Goal: Information Seeking & Learning: Understand process/instructions

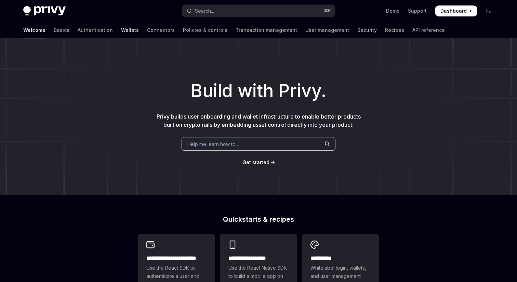
click at [121, 30] on link "Wallets" at bounding box center [130, 30] width 18 height 16
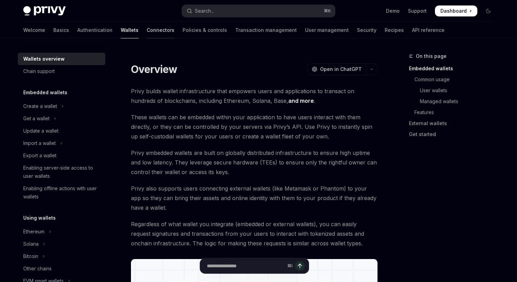
click at [147, 25] on link "Connectors" at bounding box center [161, 30] width 28 height 16
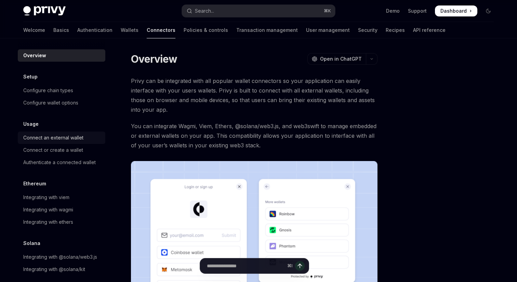
click at [53, 134] on div "Connect an external wallet" at bounding box center [53, 137] width 60 height 8
type textarea "*"
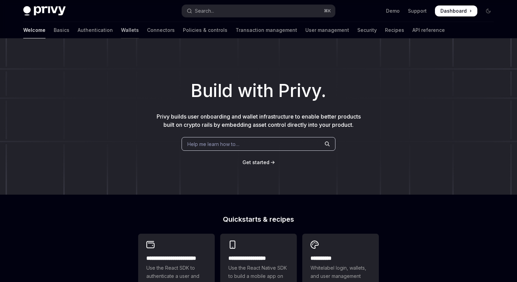
click at [121, 35] on link "Wallets" at bounding box center [130, 30] width 18 height 16
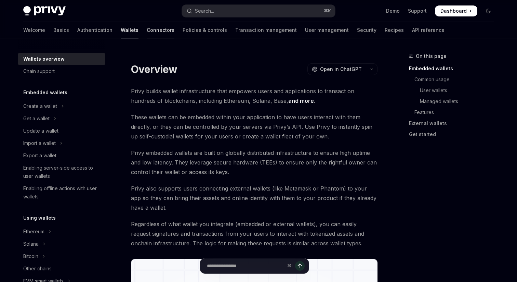
click at [147, 35] on link "Connectors" at bounding box center [161, 30] width 28 height 16
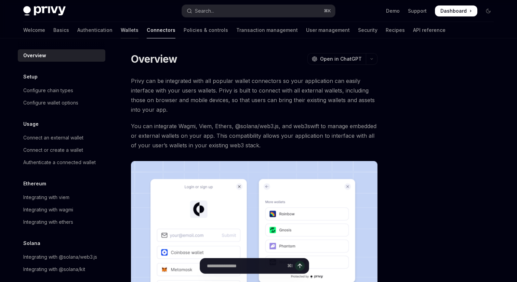
click at [121, 31] on link "Wallets" at bounding box center [130, 30] width 18 height 16
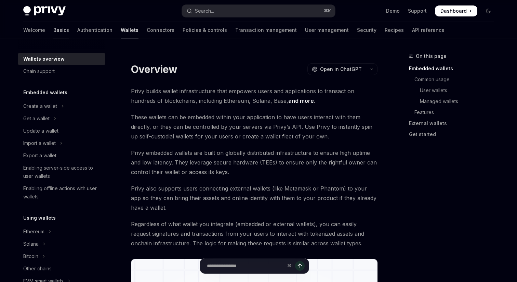
click at [53, 33] on link "Basics" at bounding box center [61, 30] width 16 height 16
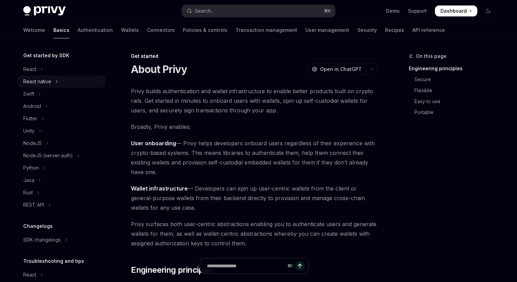
scroll to position [72, 0]
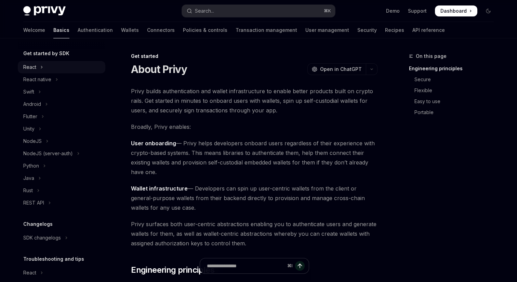
click at [38, 69] on button "React" at bounding box center [62, 67] width 88 height 12
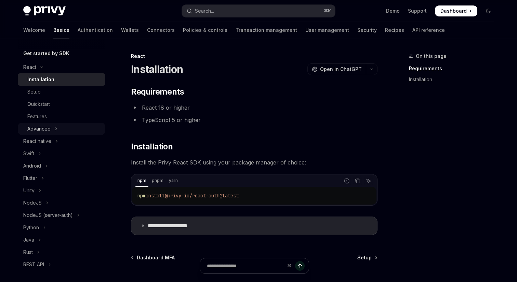
click at [50, 128] on div "Advanced" at bounding box center [38, 129] width 23 height 8
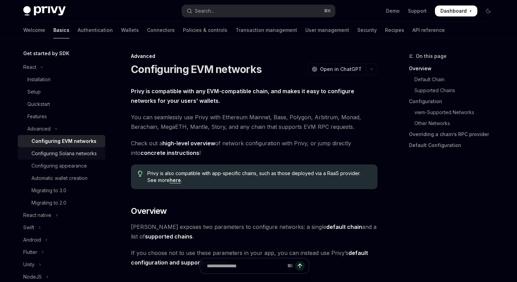
click at [74, 154] on div "Configuring Solana networks" at bounding box center [63, 153] width 65 height 8
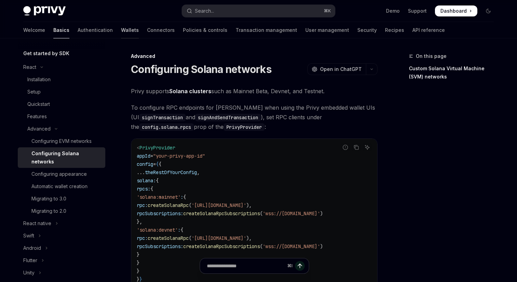
click at [121, 31] on link "Wallets" at bounding box center [130, 30] width 18 height 16
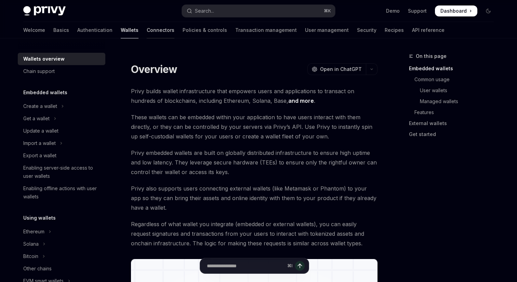
click at [147, 30] on link "Connectors" at bounding box center [161, 30] width 28 height 16
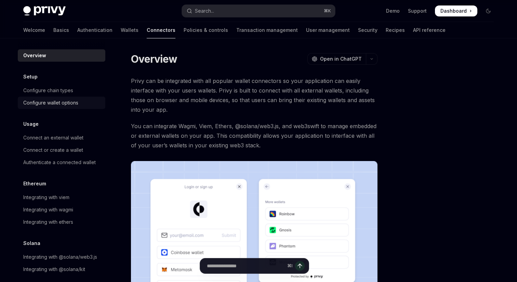
click at [60, 106] on div "Configure wallet options" at bounding box center [50, 103] width 55 height 8
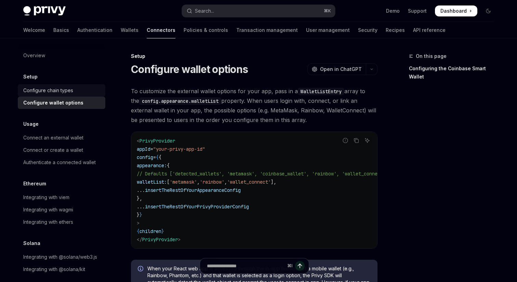
click at [46, 91] on div "Configure chain types" at bounding box center [48, 90] width 50 height 8
type textarea "*"
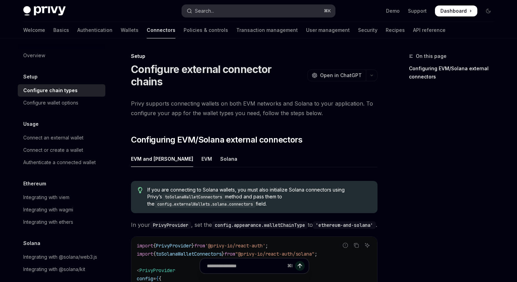
click at [236, 15] on button "Search... ⌘ K" at bounding box center [258, 11] width 153 height 12
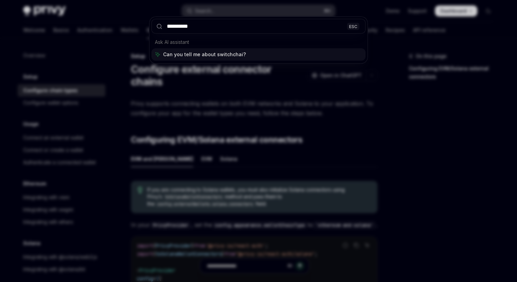
type input "**********"
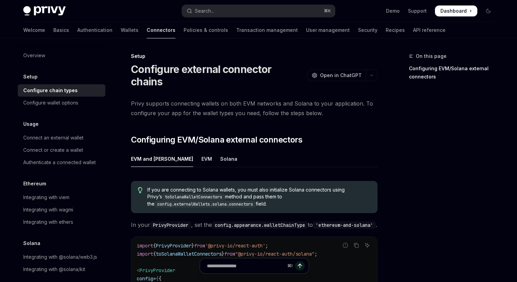
type textarea "*"
